Goal: Find specific page/section: Find specific page/section

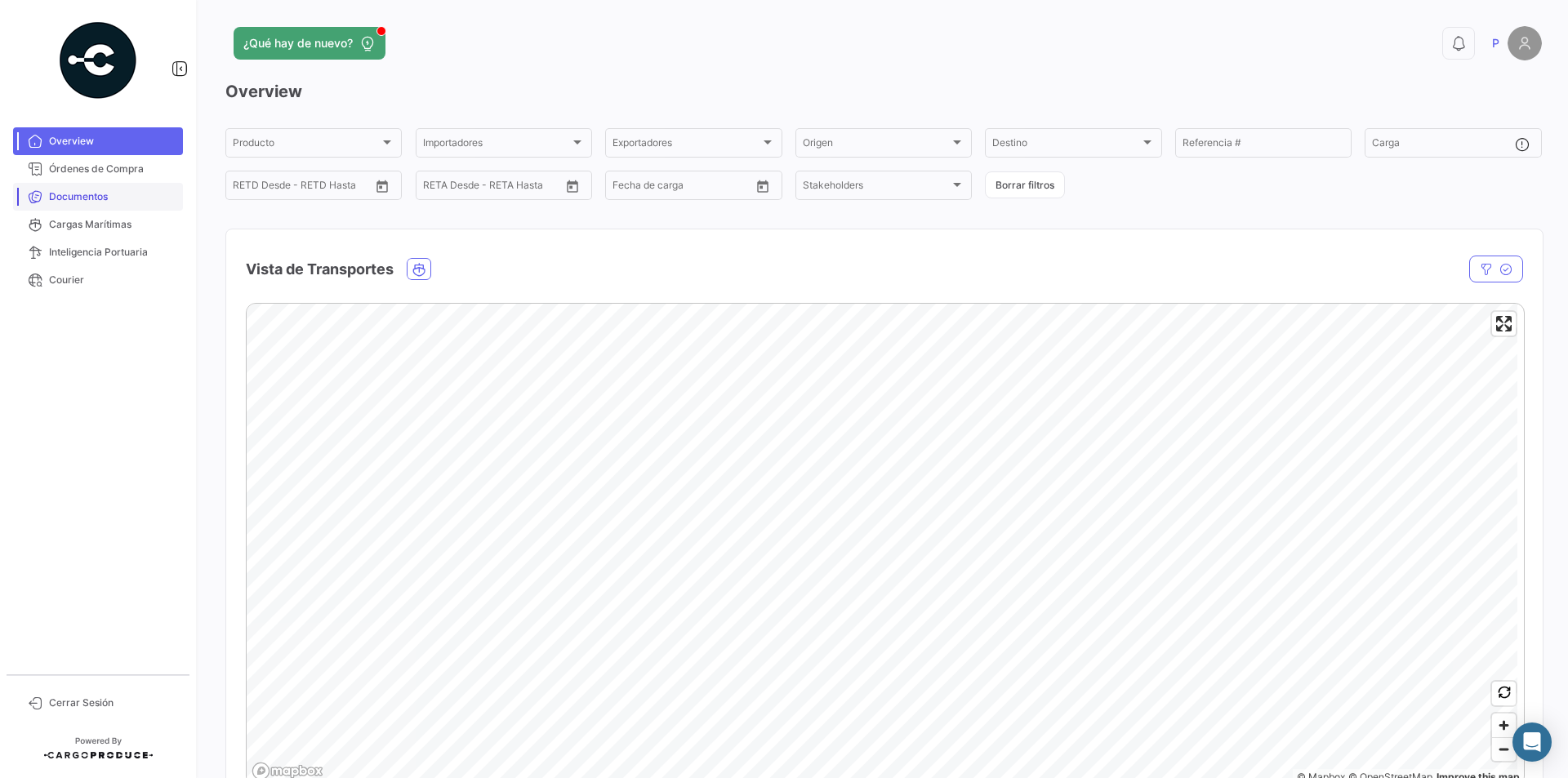
click at [47, 204] on link "Documentos" at bounding box center [98, 197] width 170 height 28
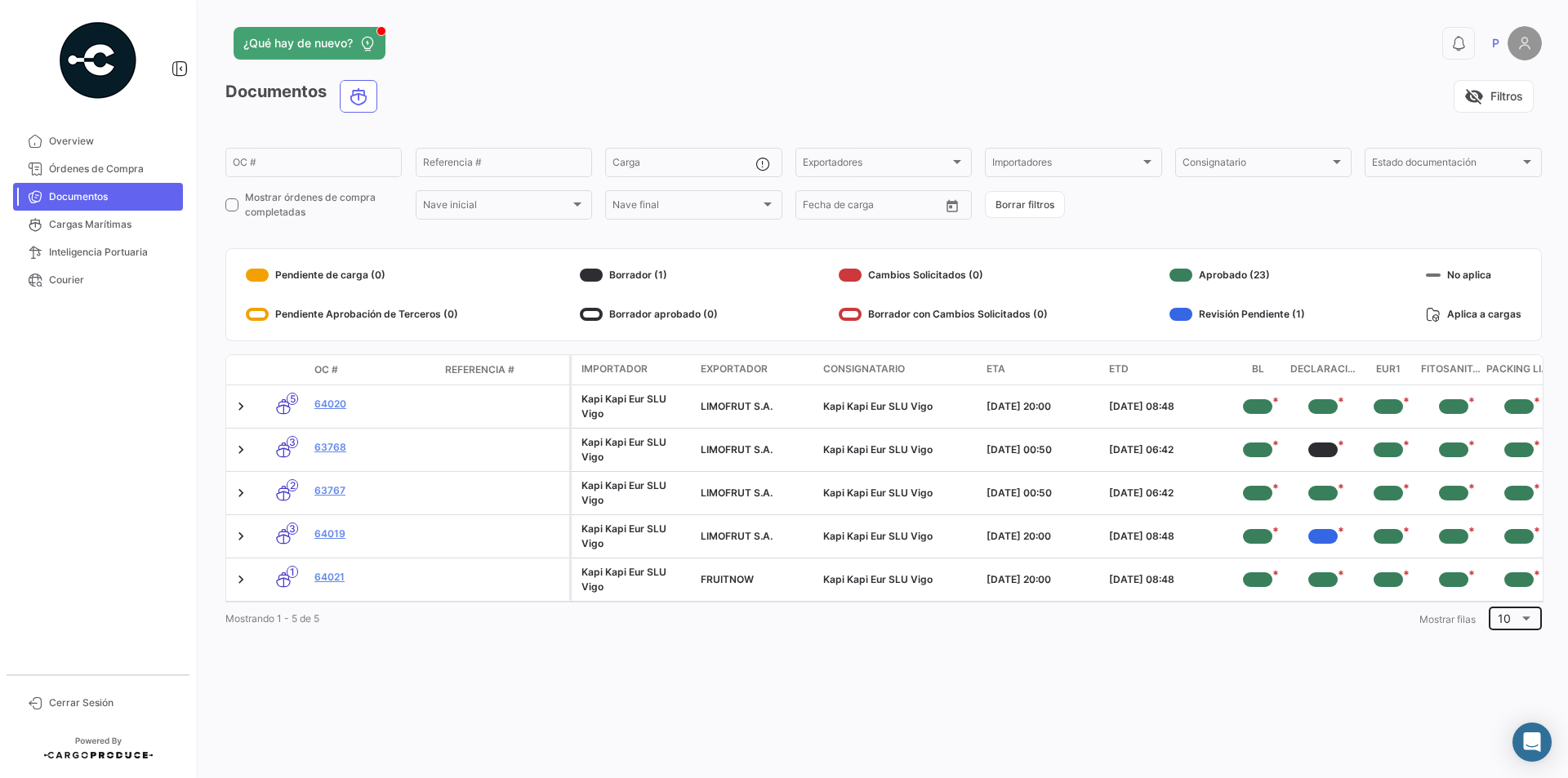
click at [1500, 626] on span "10" at bounding box center [1504, 618] width 13 height 14
click at [1494, 656] on mat-option "20" at bounding box center [1520, 664] width 73 height 34
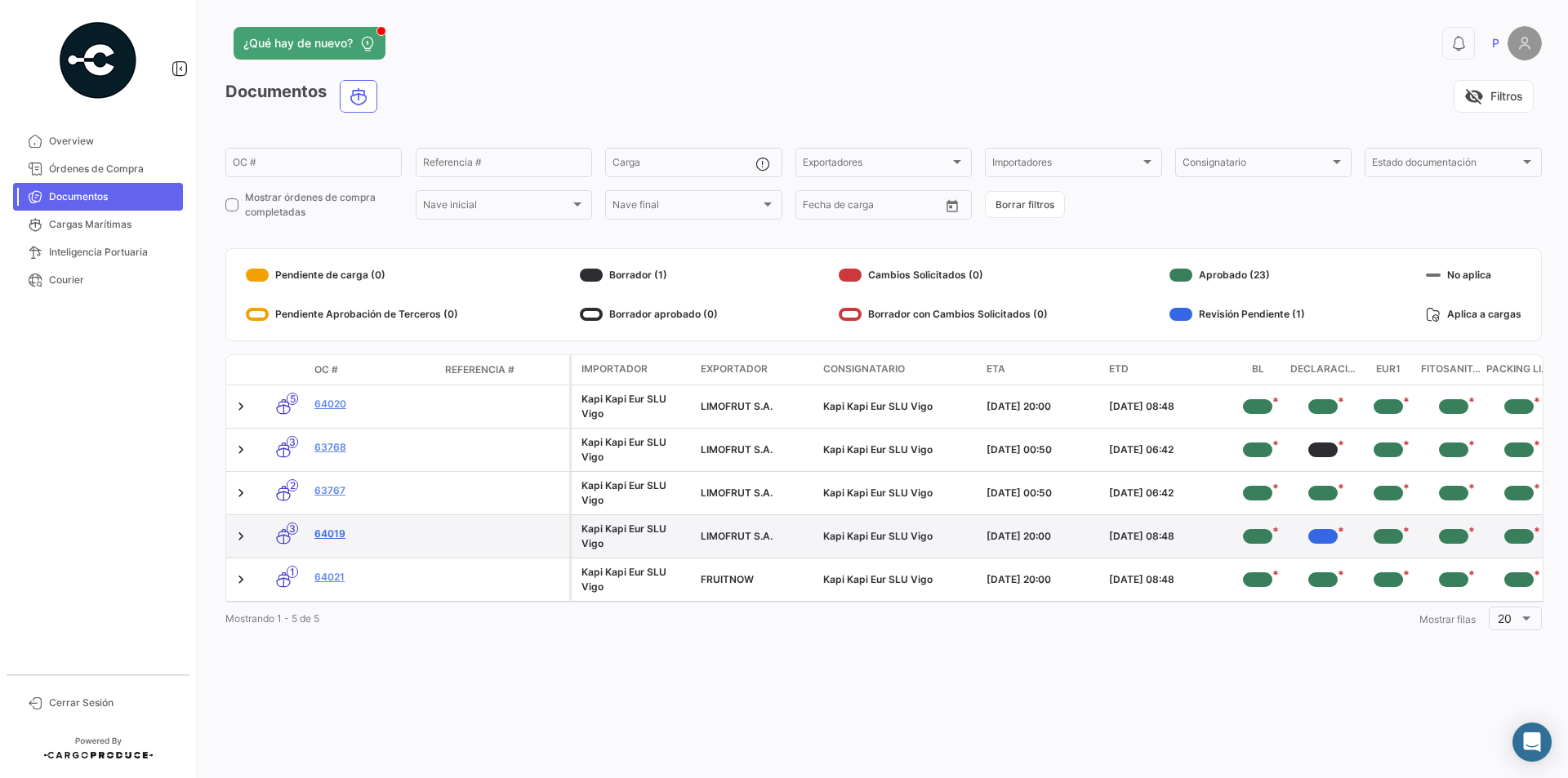
click at [334, 539] on link "64019" at bounding box center [373, 534] width 117 height 15
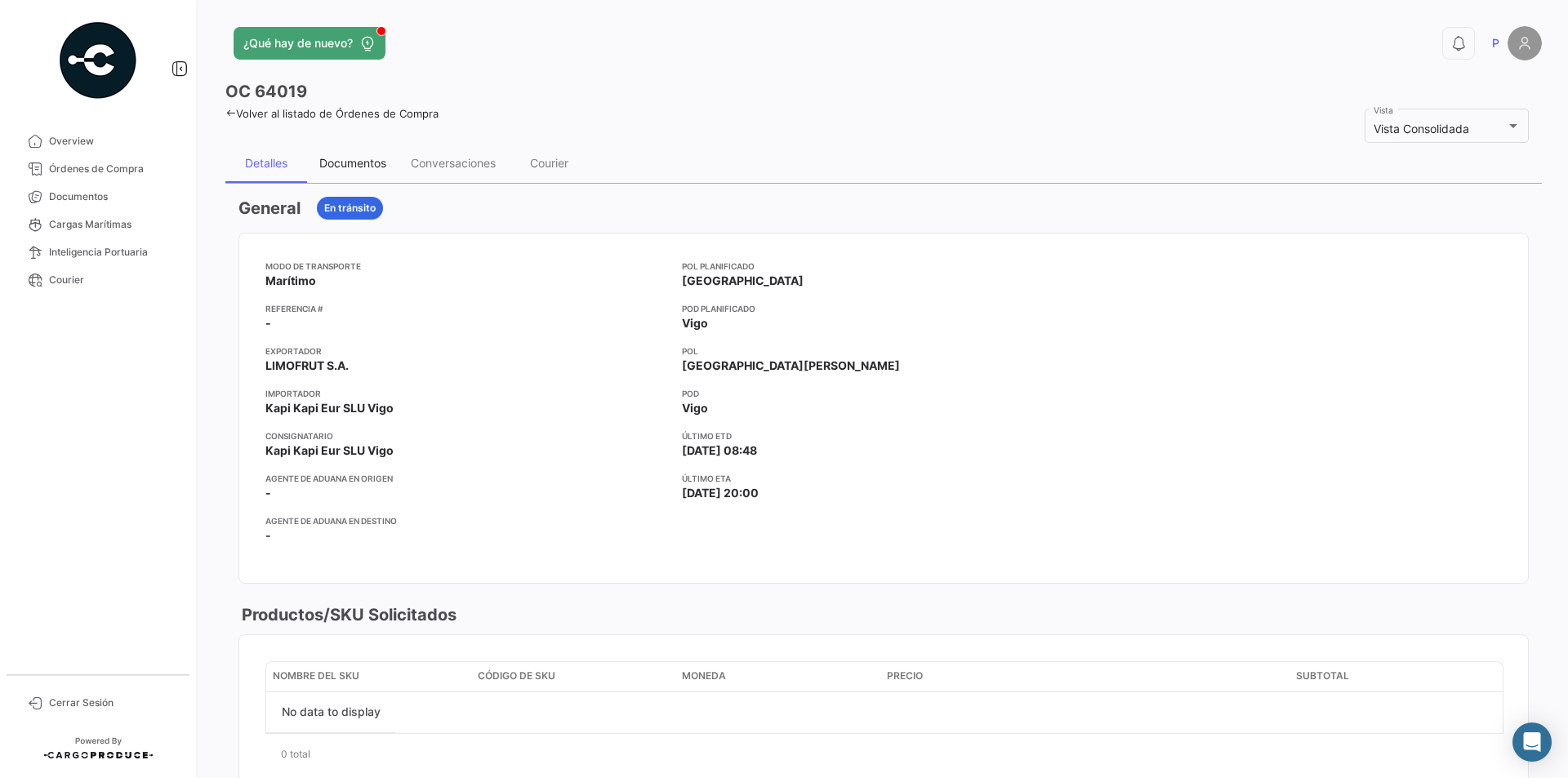
click at [376, 162] on div "Documentos" at bounding box center [353, 162] width 67 height 14
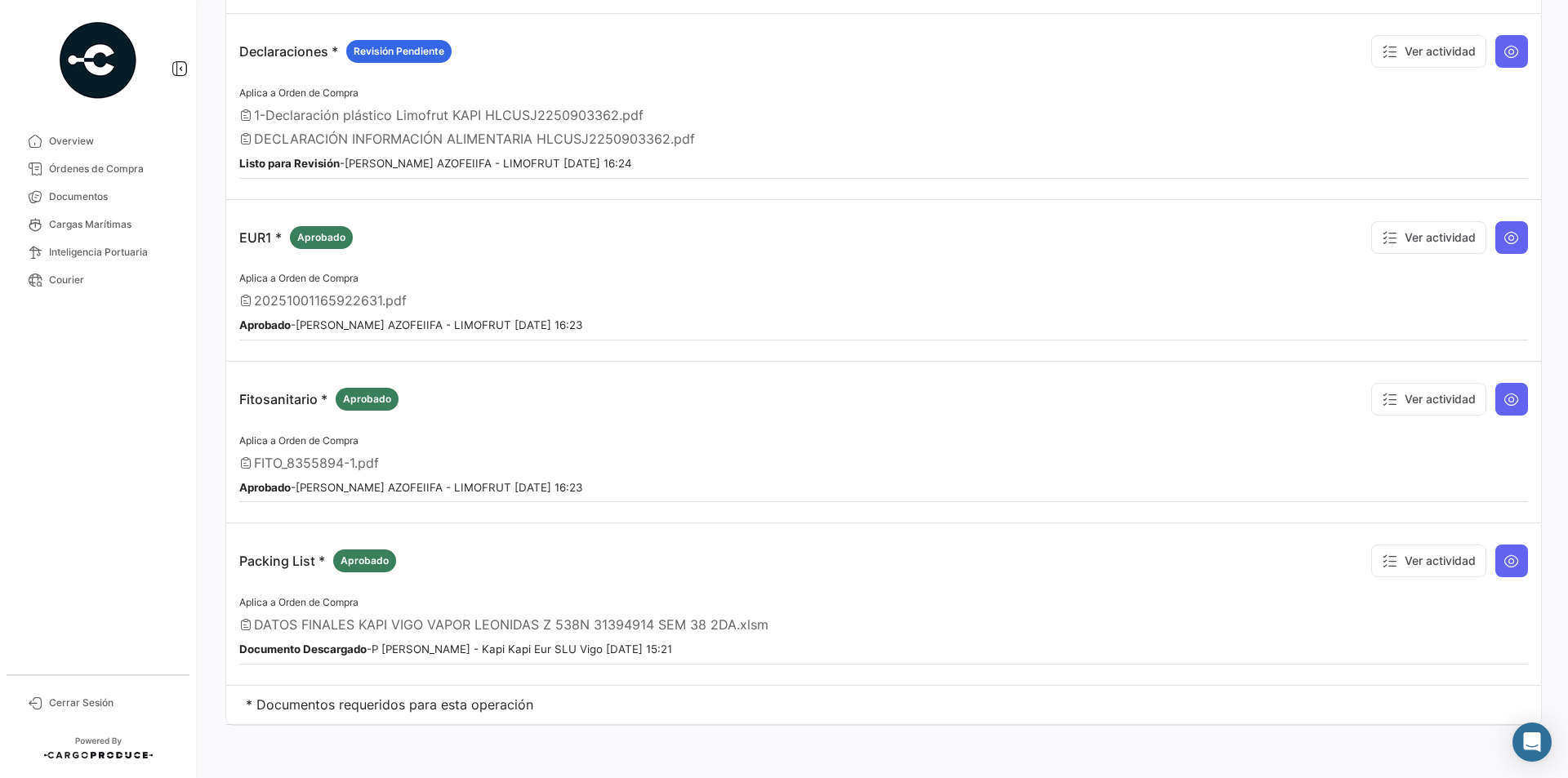
scroll to position [101, 0]
